Goal: Transaction & Acquisition: Purchase product/service

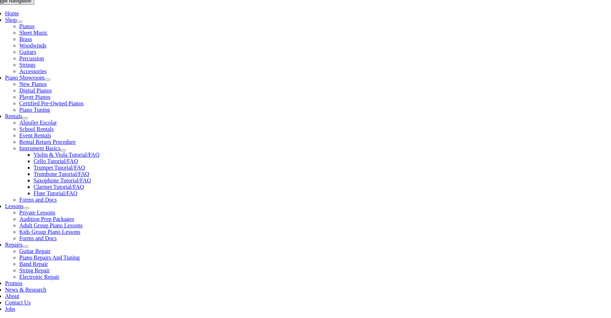
scroll to position [146, 0]
type input "pick"
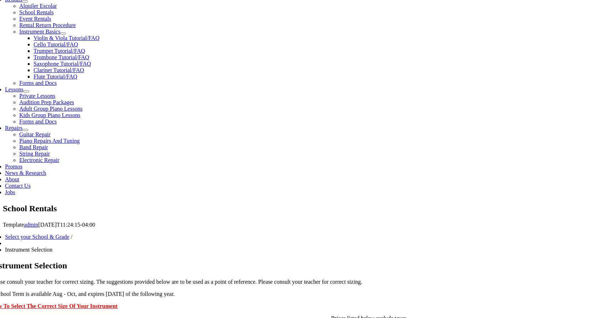
scroll to position [262, 0]
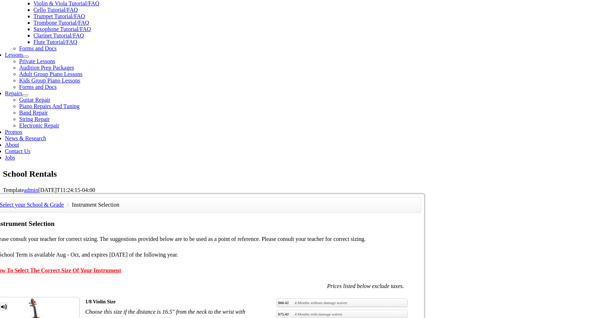
scroll to position [298, 0]
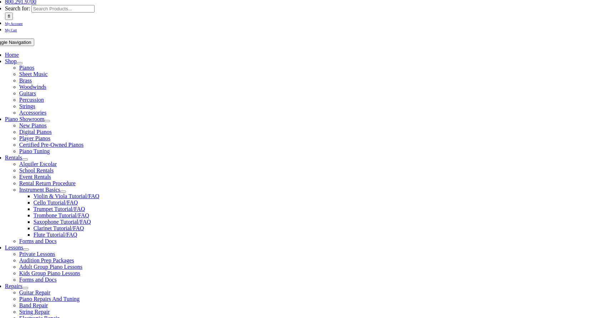
scroll to position [105, 0]
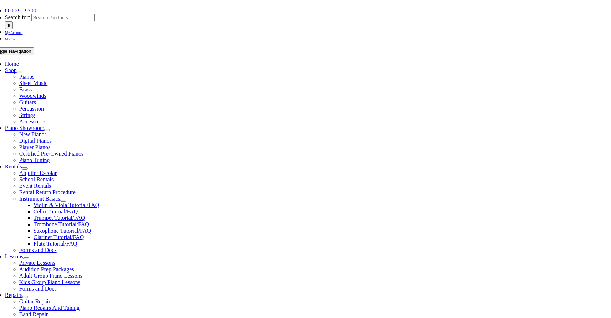
scroll to position [97, 0]
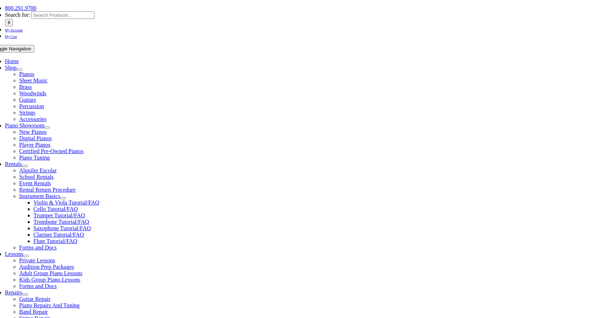
type input "1"
type input "Hrishi"
type input "Gadhia"
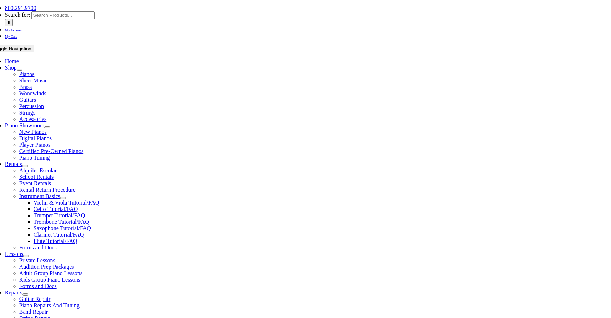
type input "Oracle"
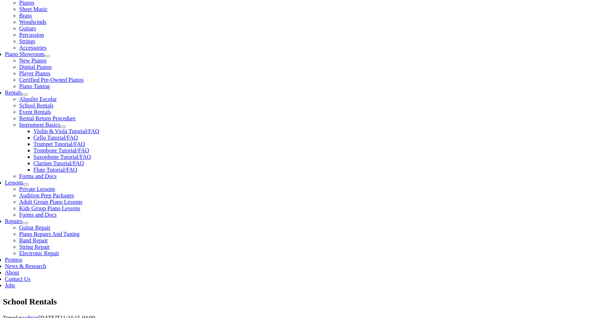
scroll to position [168, 0]
paste input "(703) 364-3806"
type input "(703) 364-3806"
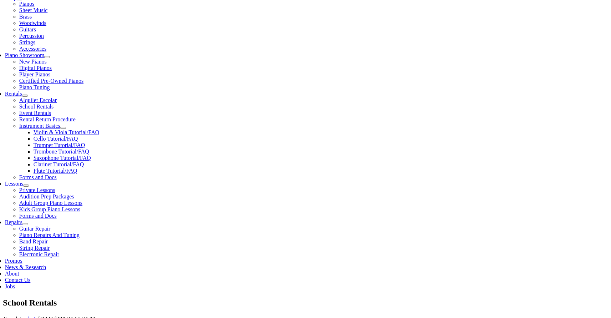
type input "30528474"
type input "04/25/1980"
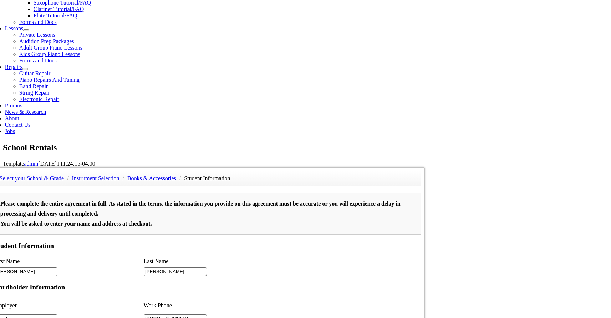
scroll to position [324, 0]
type input "2"
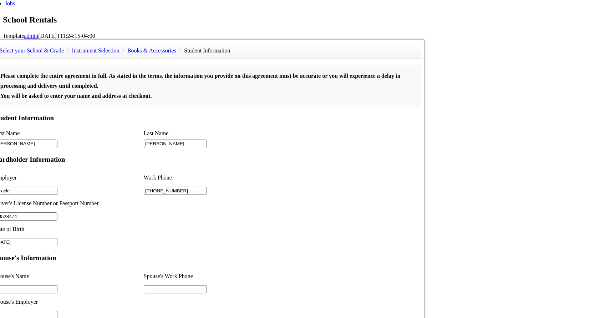
scroll to position [451, 0]
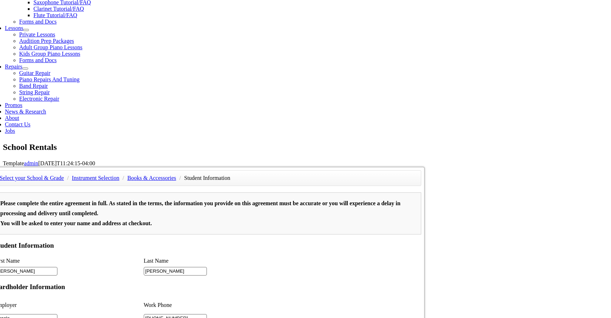
scroll to position [323, 0]
type input "Kajal Patel"
drag, startPoint x: 223, startPoint y: 116, endPoint x: 233, endPoint y: 117, distance: 9.3
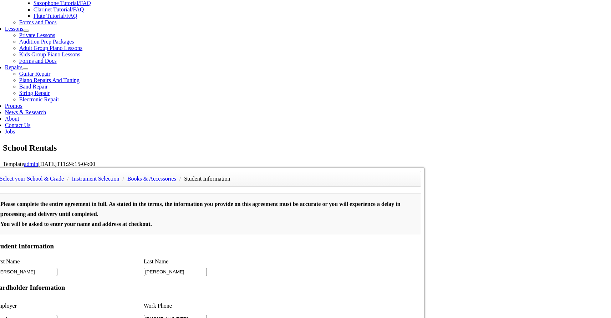
type input "2016828638"
drag, startPoint x: 253, startPoint y: 22, endPoint x: 203, endPoint y: 22, distance: 50.0
type input "6782947112"
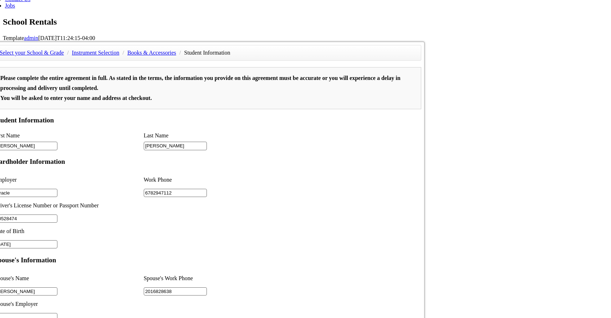
scroll to position [454, 0]
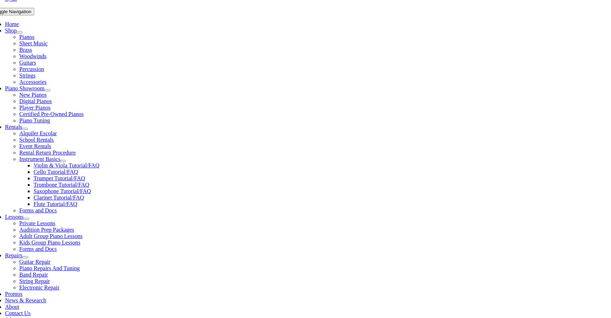
scroll to position [135, 0]
select select "PA"
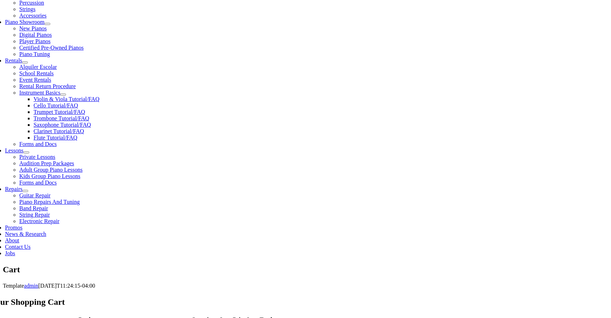
scroll to position [201, 0]
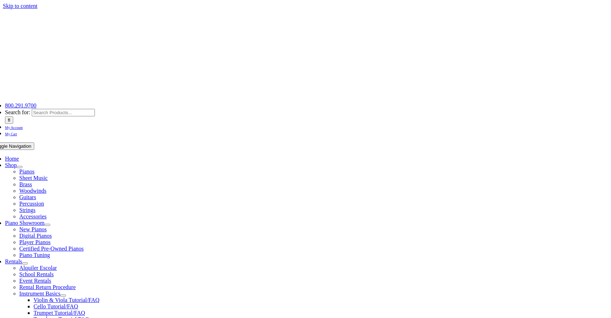
select select "PA"
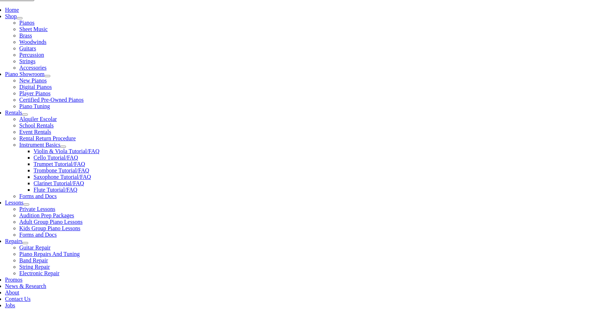
scroll to position [258, 0]
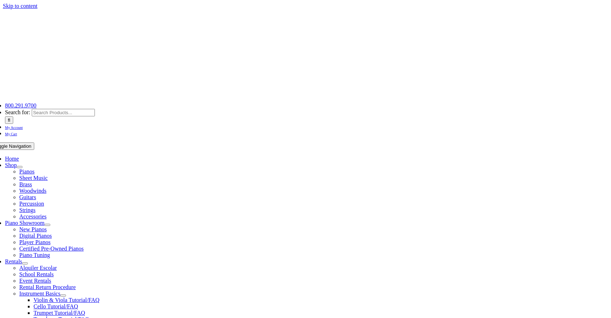
select select
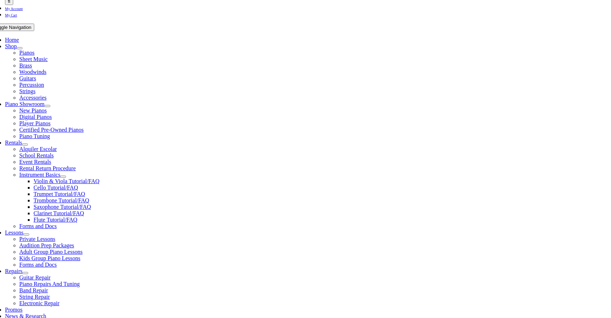
scroll to position [126, 0]
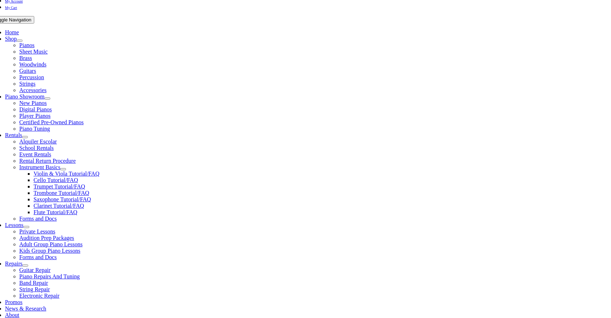
drag, startPoint x: 143, startPoint y: 149, endPoint x: 157, endPoint y: 149, distance: 14.6
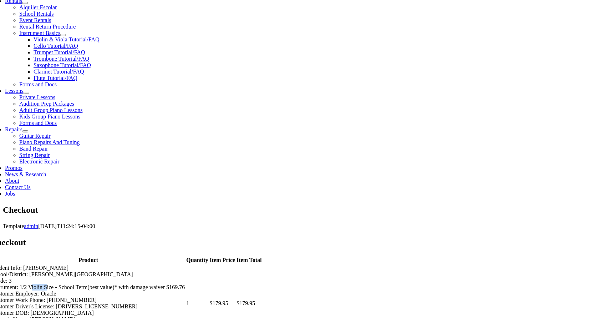
scroll to position [267, 0]
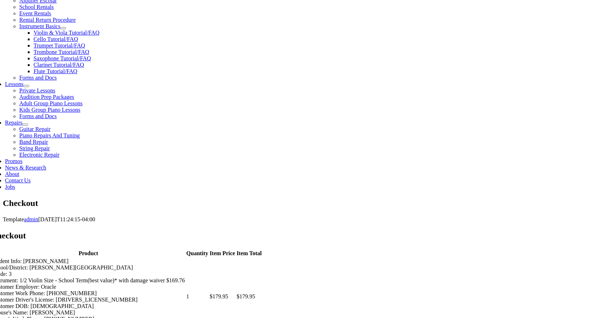
type input "[PERSON_NAME]"
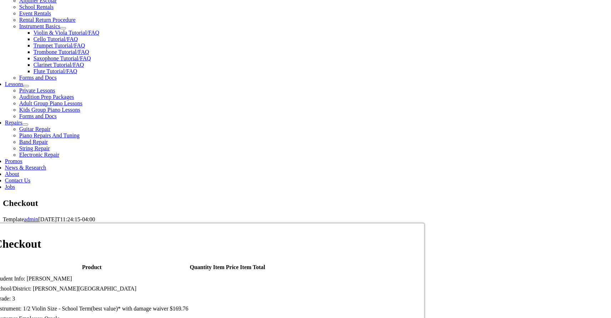
type input "1318 [PERSON_NAME] Dr"
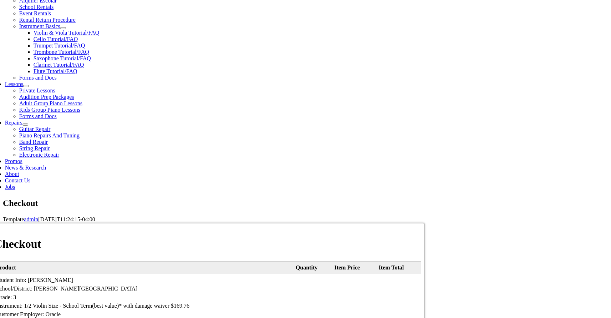
type input "[PERSON_NAME][GEOGRAPHIC_DATA]"
select select "PA"
type input "19425"
type input "6782947112"
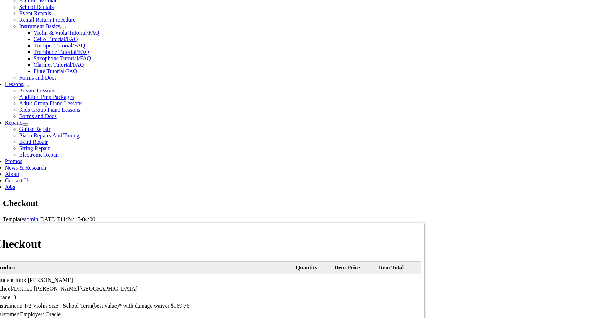
select select "visa"
type input "[CREDIT_CARD_NUMBER]"
select select "09"
select select "2030"
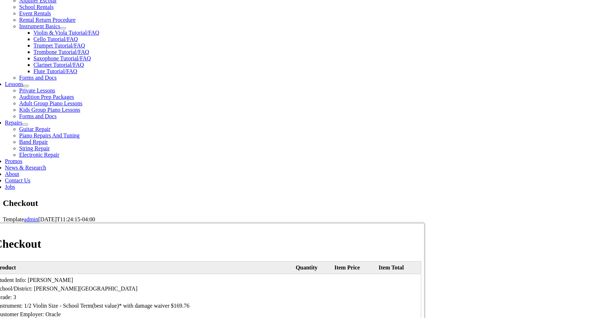
type input "398"
drag, startPoint x: 396, startPoint y: 218, endPoint x: 408, endPoint y: 218, distance: 12.1
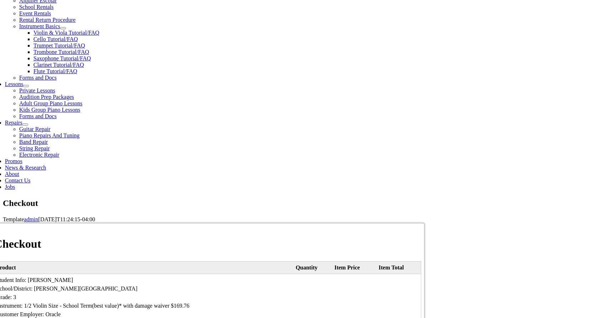
type input "[PERSON_NAME][EMAIL_ADDRESS][PERSON_NAME][DOMAIN_NAME]"
